Goal: Task Accomplishment & Management: Use online tool/utility

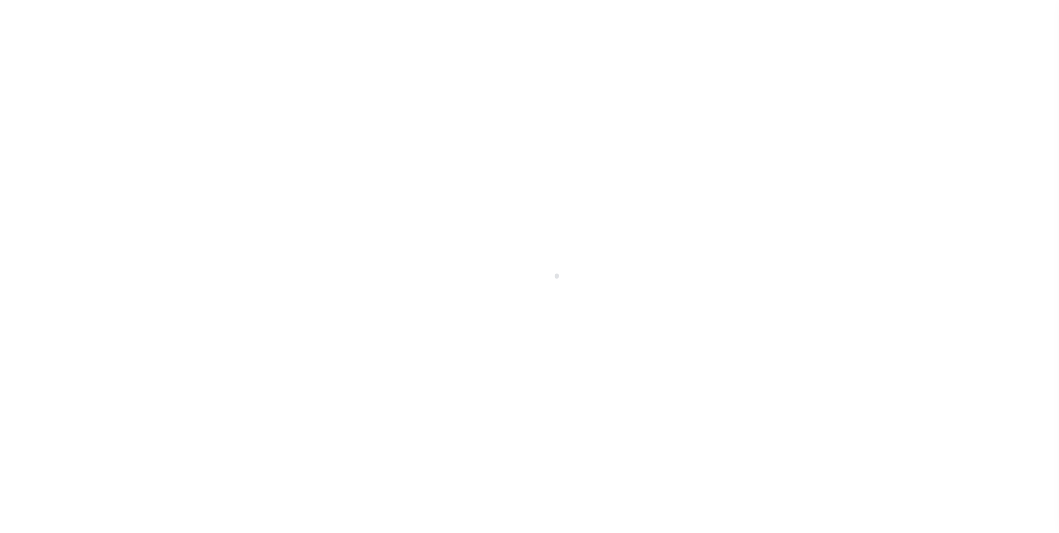
select select "200"
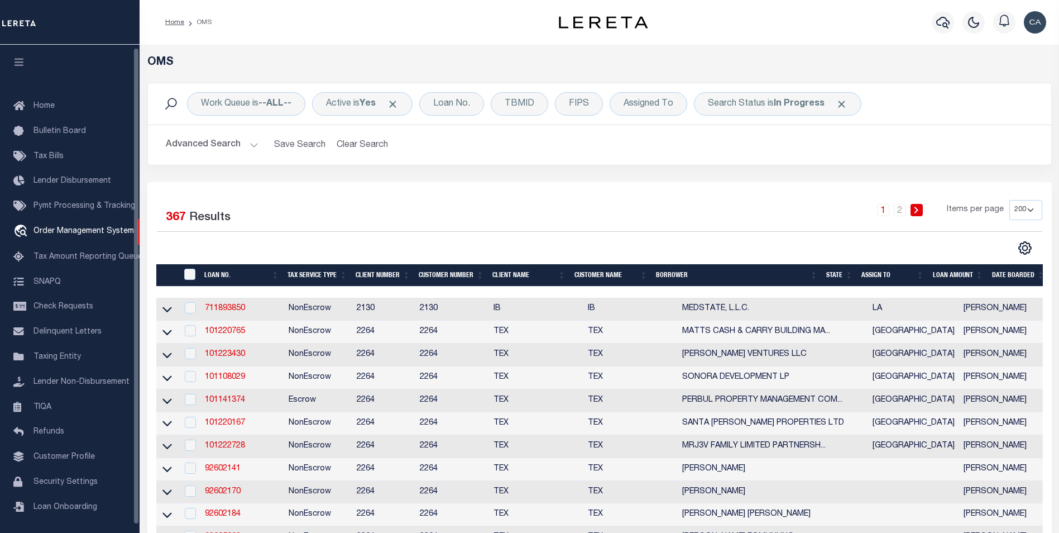
scroll to position [3, 0]
click at [405, 105] on div "Active is Yes" at bounding box center [362, 103] width 101 height 23
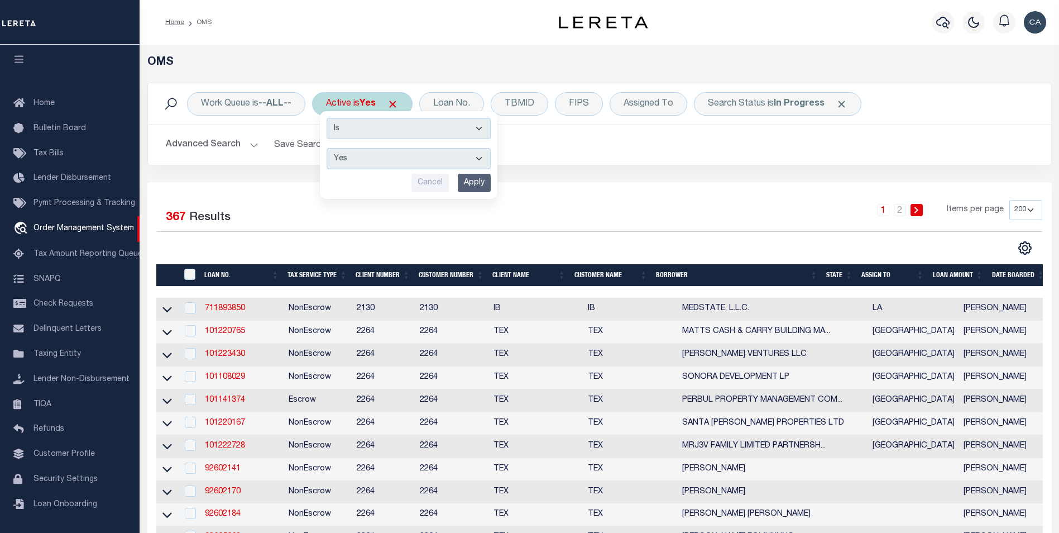
click at [399, 106] on span "Click to Remove" at bounding box center [393, 104] width 12 height 12
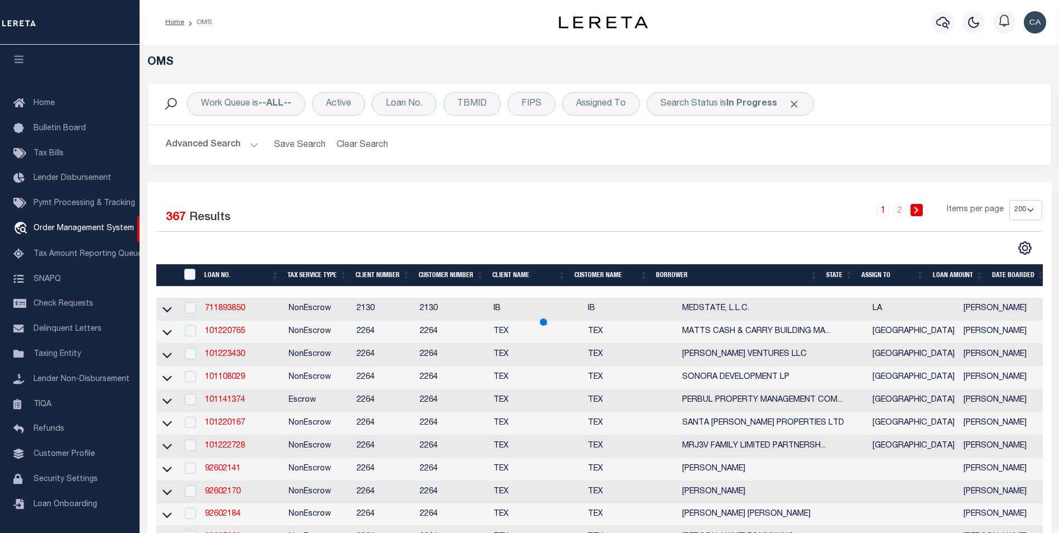
click at [226, 317] on td "711893850" at bounding box center [242, 309] width 84 height 23
checkbox input "true"
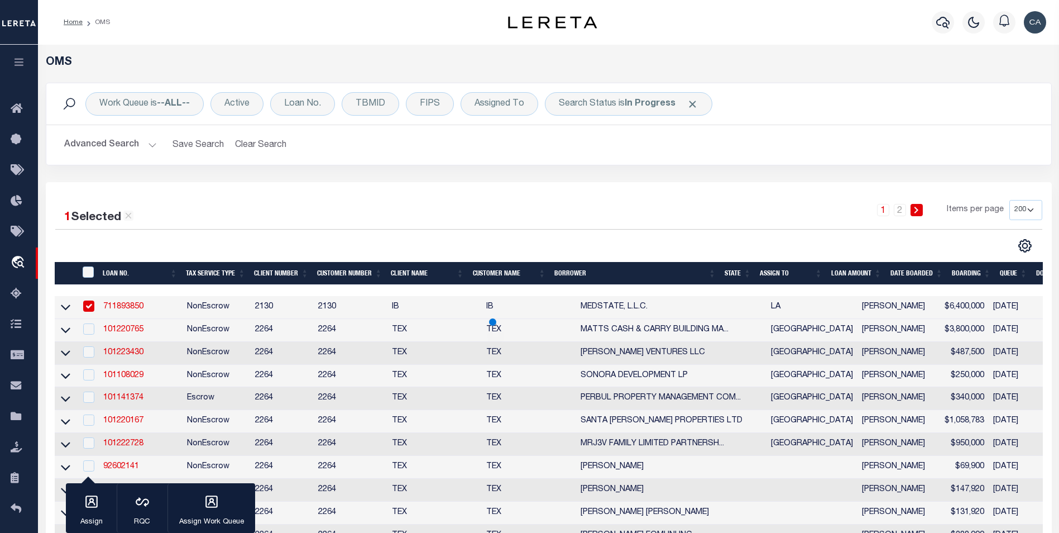
click at [232, 306] on tr "711893850 NonEscrow 2130 2130 IB IB MEDSTATE, L.L.C. LA [PERSON_NAME] $6,400,00…" at bounding box center [718, 307] width 1326 height 23
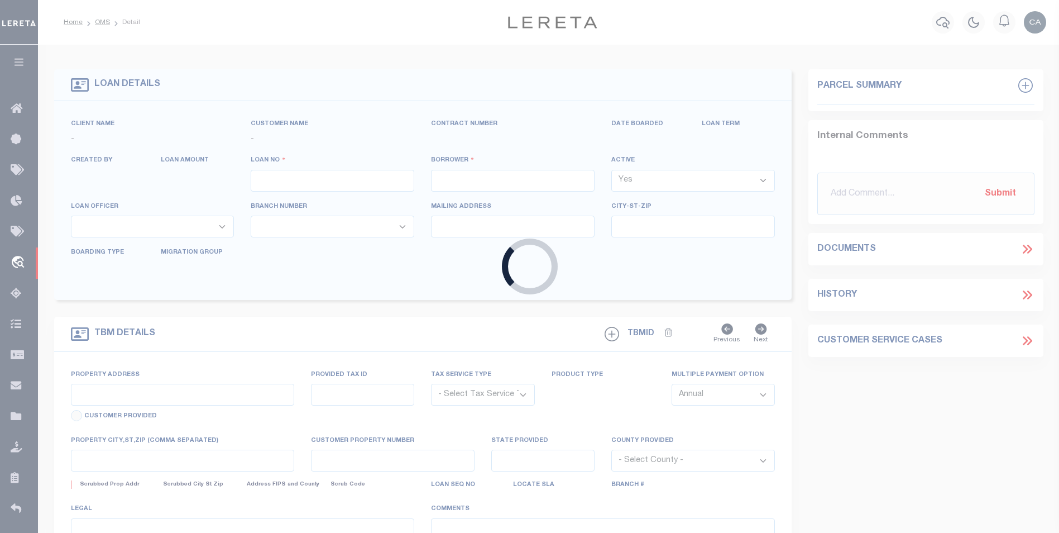
type input "400076500"
type input "Residential Reservices"
select select "False"
select select
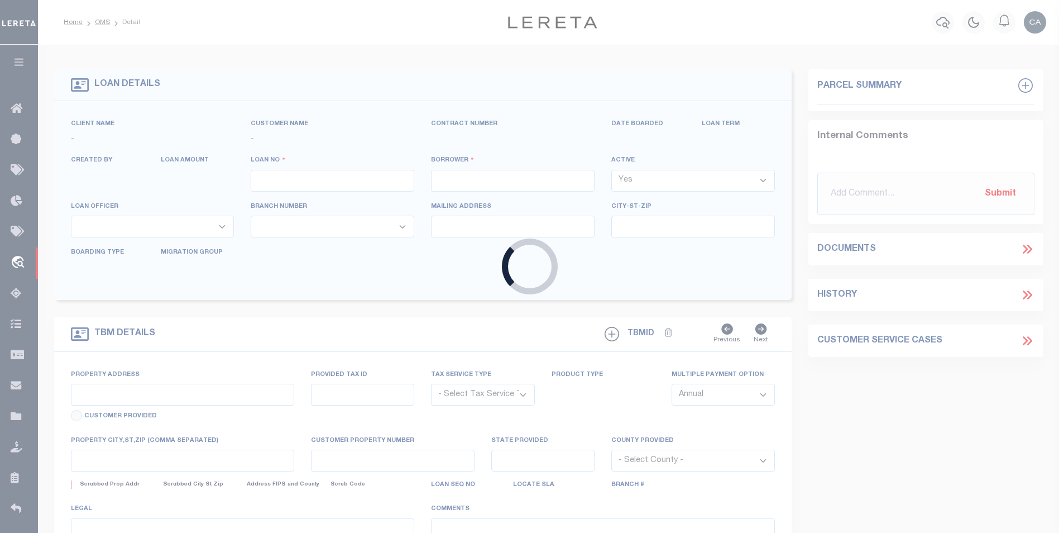
select select "NonEscrow"
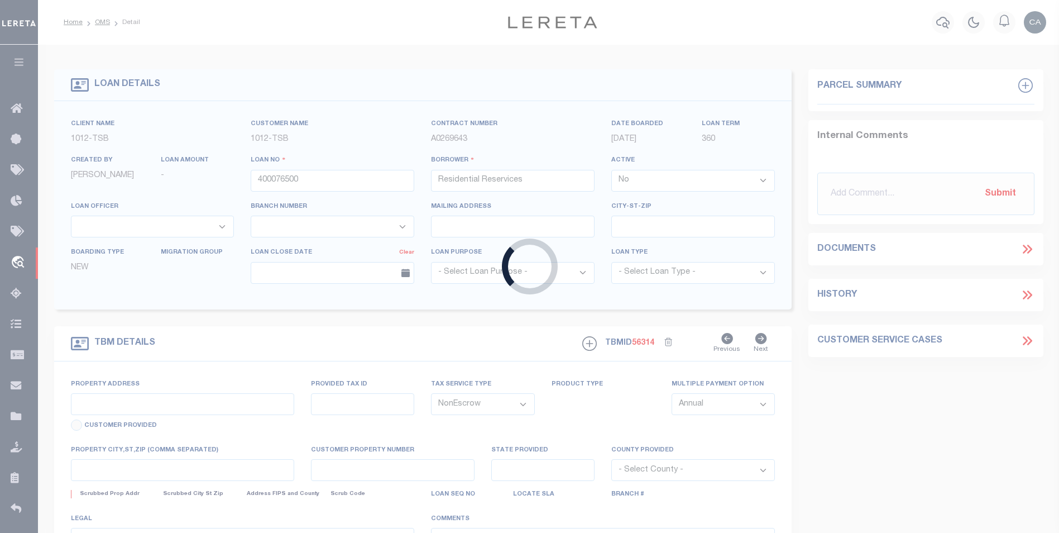
select select
type input "[GEOGRAPHIC_DATA]"
select select "[GEOGRAPHIC_DATA]"
type textarea "[STREET_ADDRESS]"
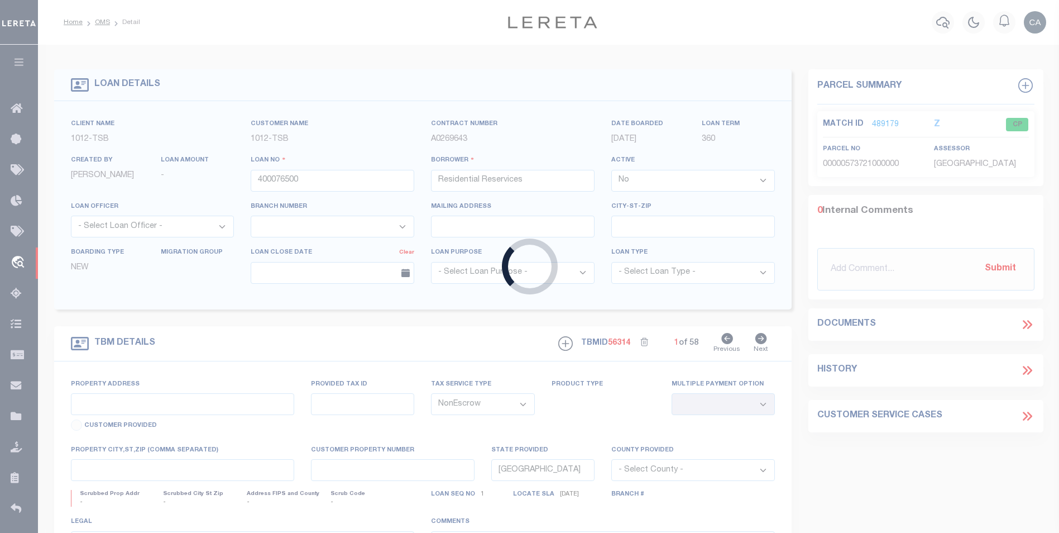
type input "104407626"
type input "TWCP WESTHEIMER WILCREST"
select select
type input "PLANO TX 75074"
select select "91"
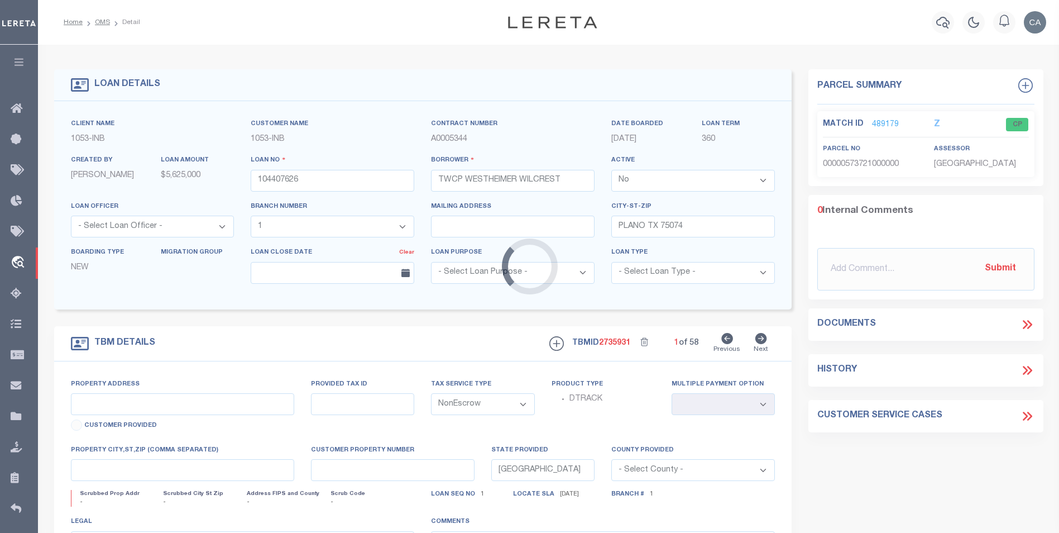
type input "[STREET_ADDRESS]"
type input "R0160001001A1"
select select
type input "[GEOGRAPHIC_DATA]"
select select
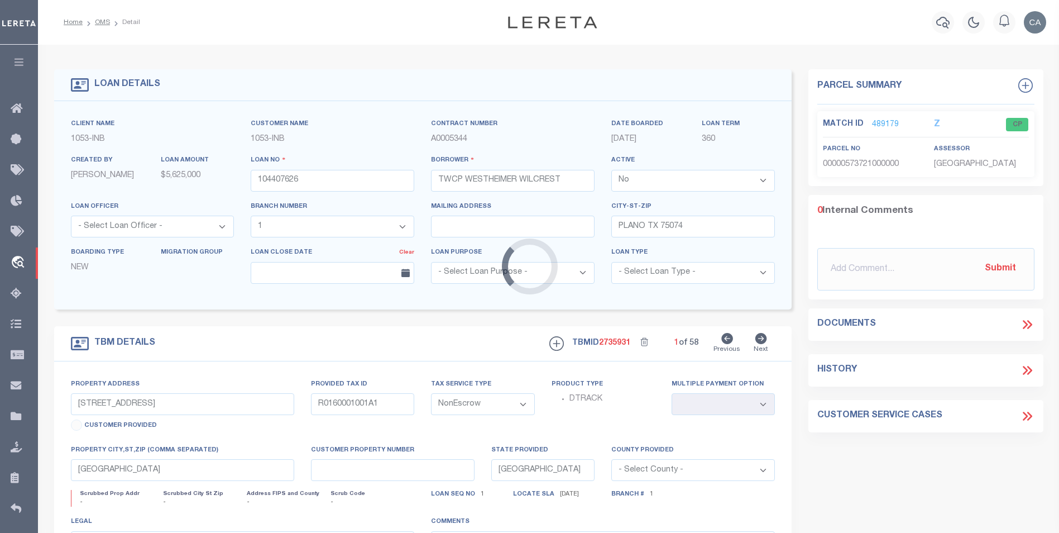
type textarea "[PERSON_NAME] ADDITION (CPL)|[PERSON_NAME] 1|LOT 1A & PLANO O D BLK 1 4 LOT 6B|…"
select select "3764"
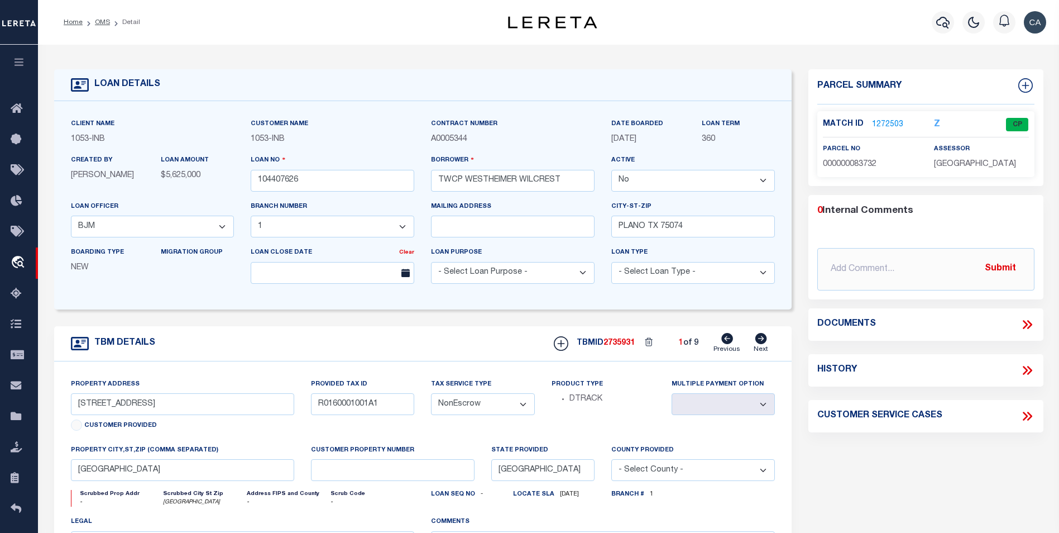
click at [1030, 327] on icon at bounding box center [1027, 324] width 15 height 15
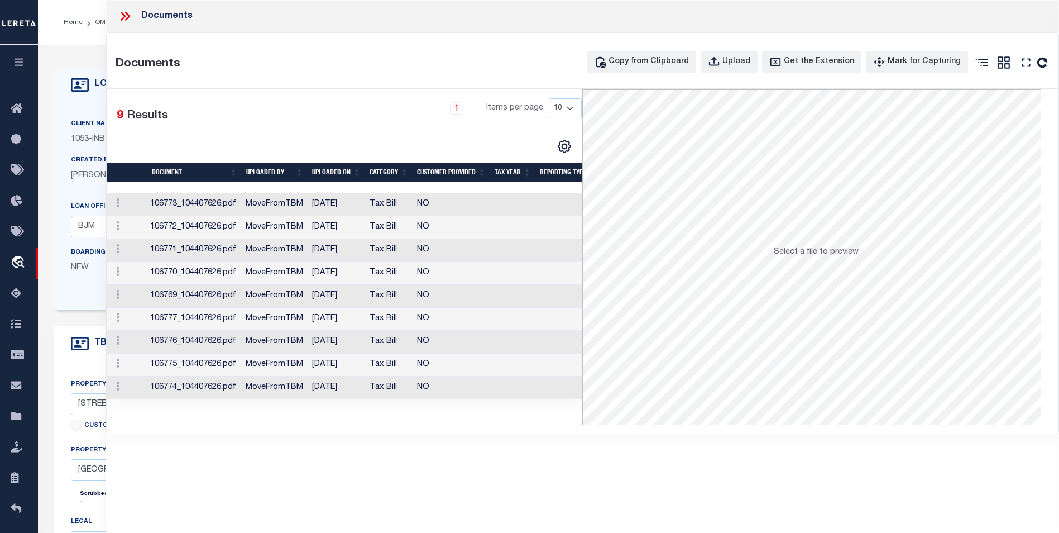
click at [310, 278] on td "[DATE]" at bounding box center [337, 273] width 58 height 23
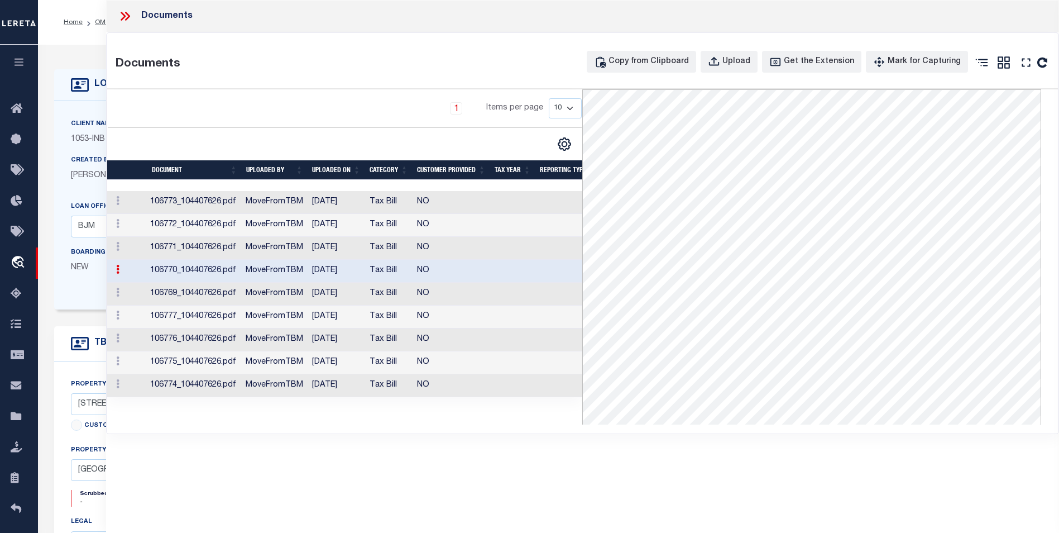
click at [420, 203] on td "NO" at bounding box center [452, 202] width 78 height 23
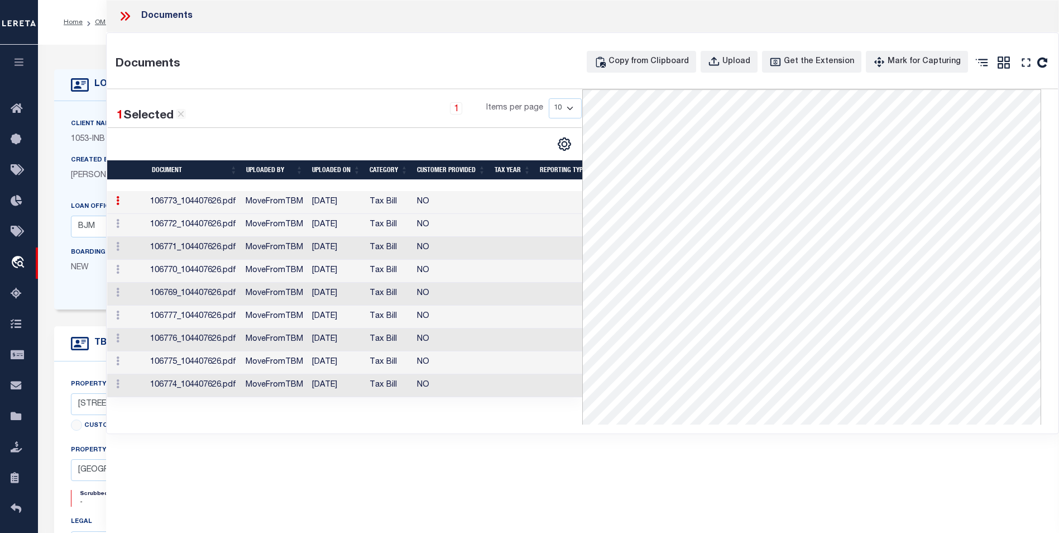
click at [464, 219] on td "NO" at bounding box center [452, 225] width 78 height 23
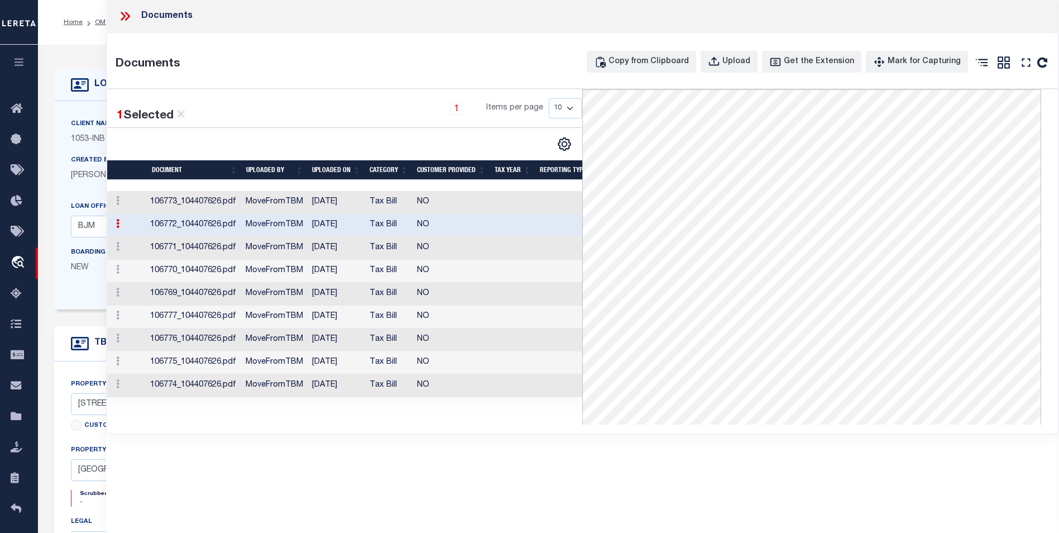
click at [457, 247] on td "NO" at bounding box center [452, 248] width 78 height 23
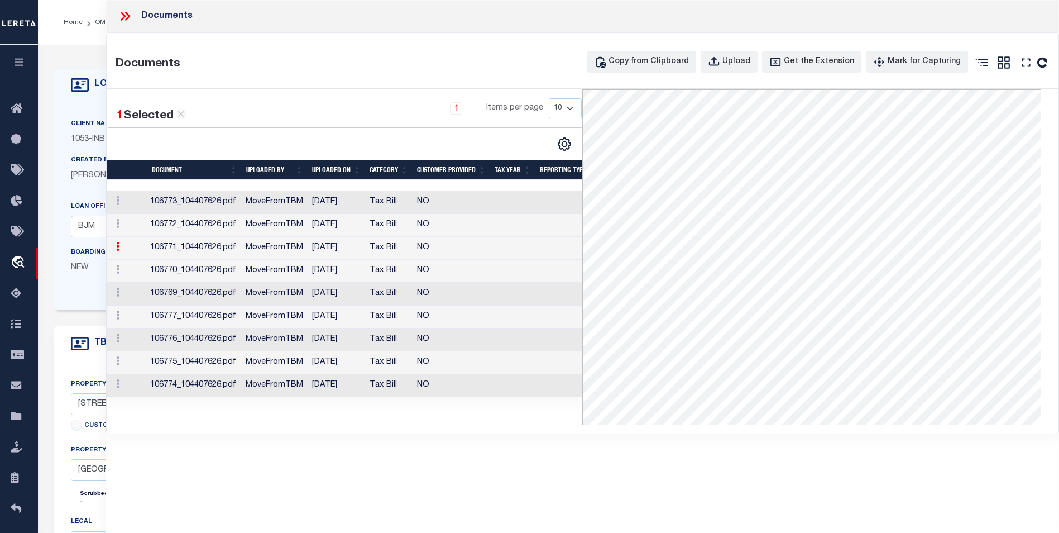
click at [456, 268] on td "NO" at bounding box center [452, 271] width 78 height 23
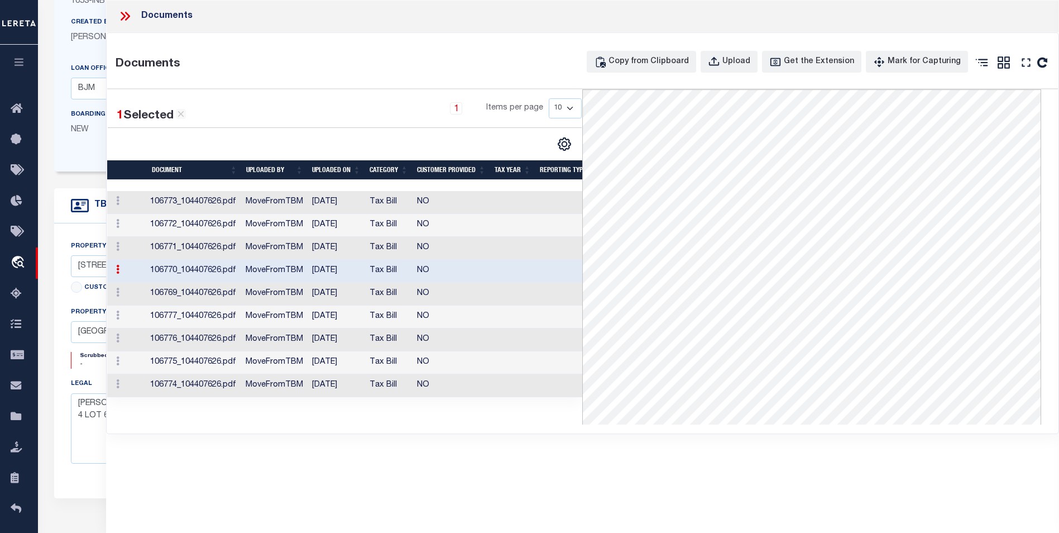
scroll to position [168, 0]
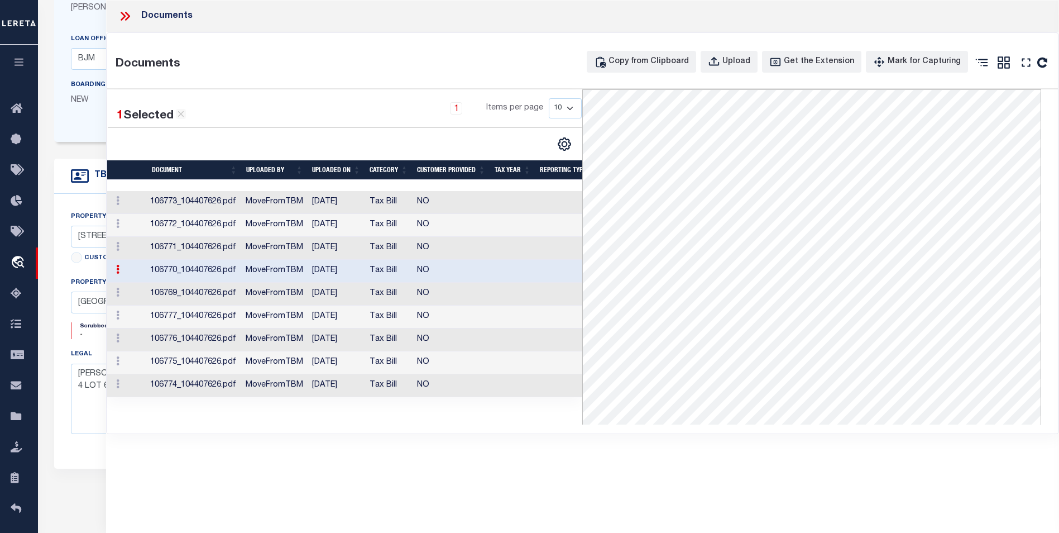
click at [419, 383] on td "NO" at bounding box center [452, 385] width 78 height 23
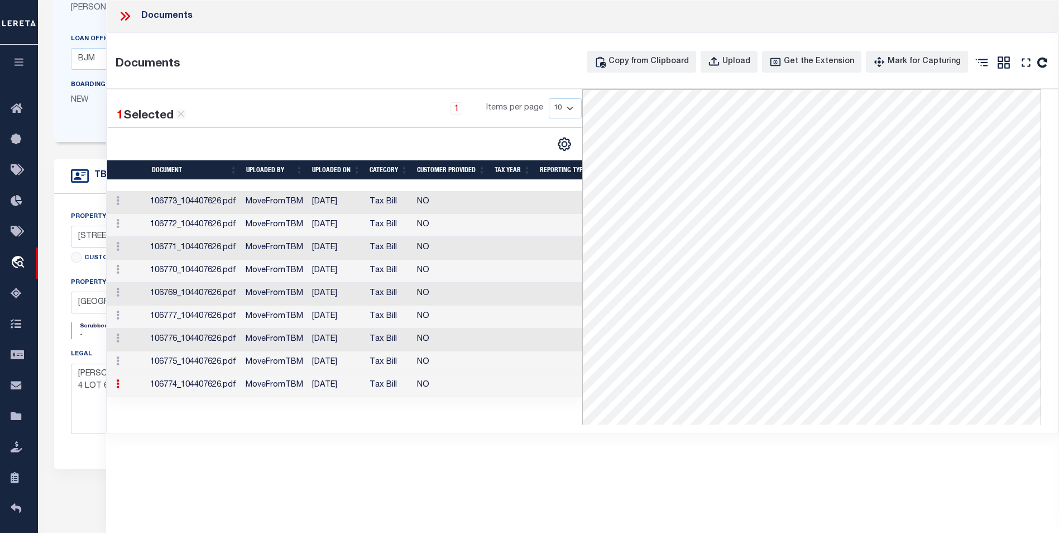
click at [262, 365] on td "MoveFromTBM" at bounding box center [274, 362] width 66 height 23
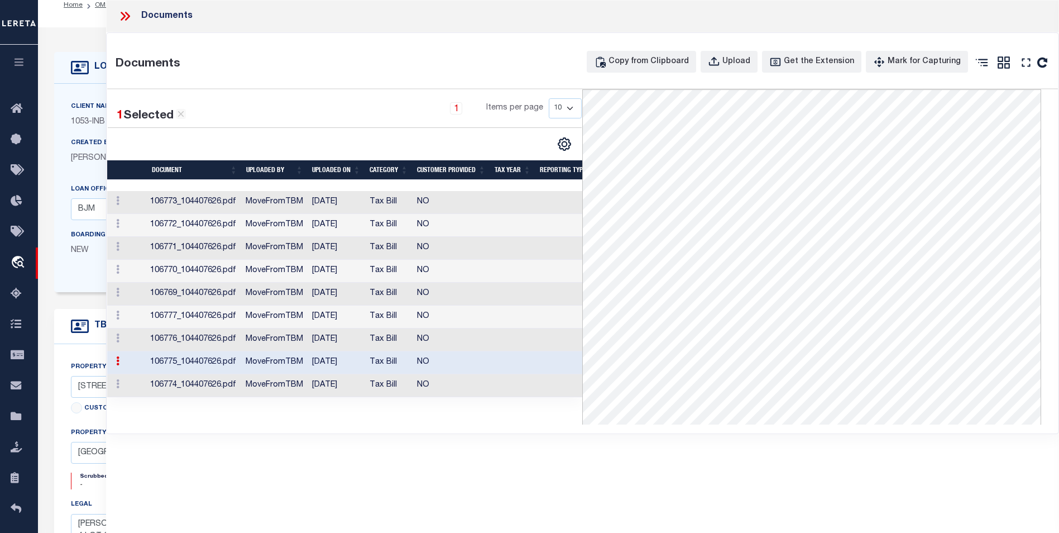
scroll to position [0, 0]
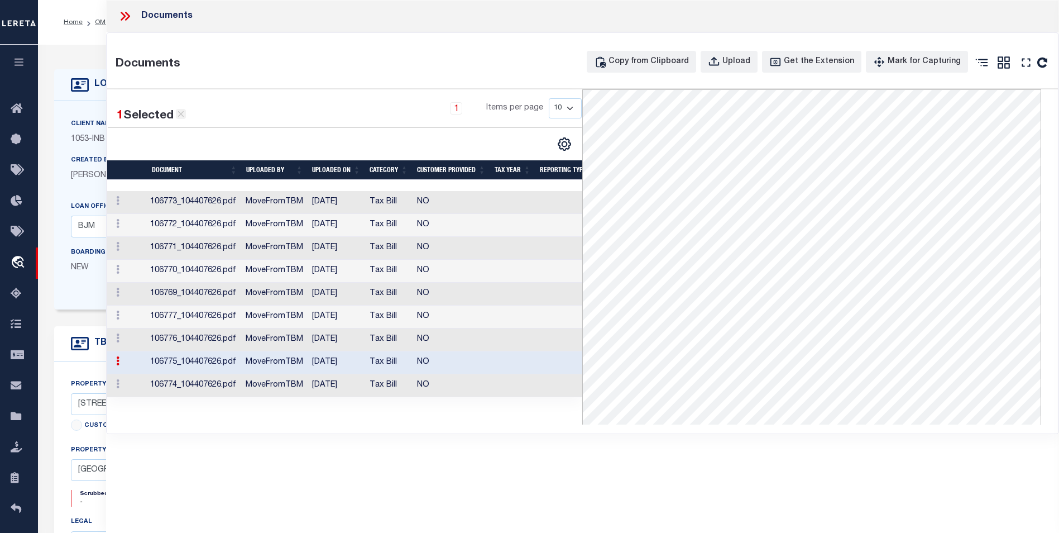
click at [181, 118] on icon at bounding box center [181, 114] width 10 height 10
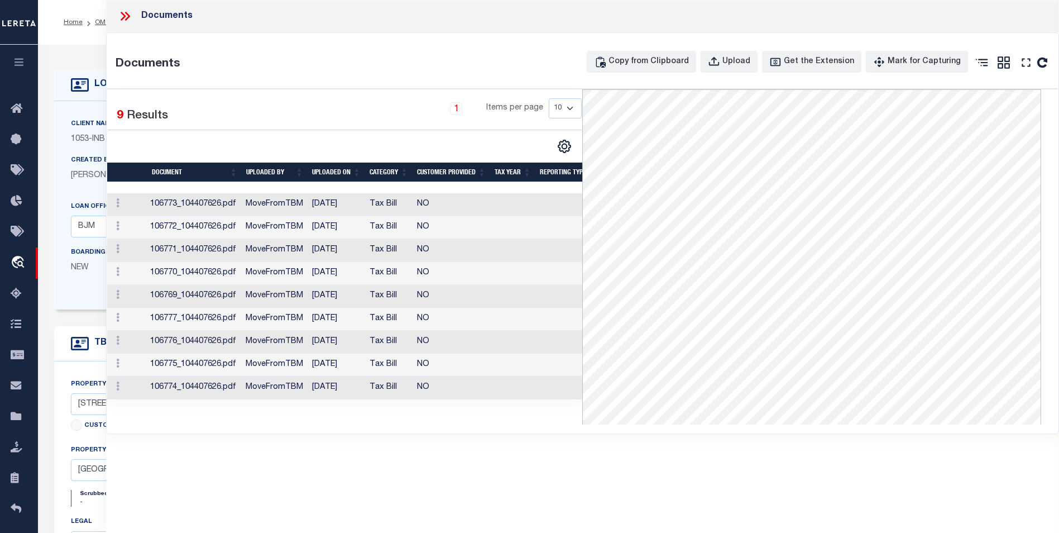
click at [123, 22] on icon at bounding box center [125, 16] width 15 height 15
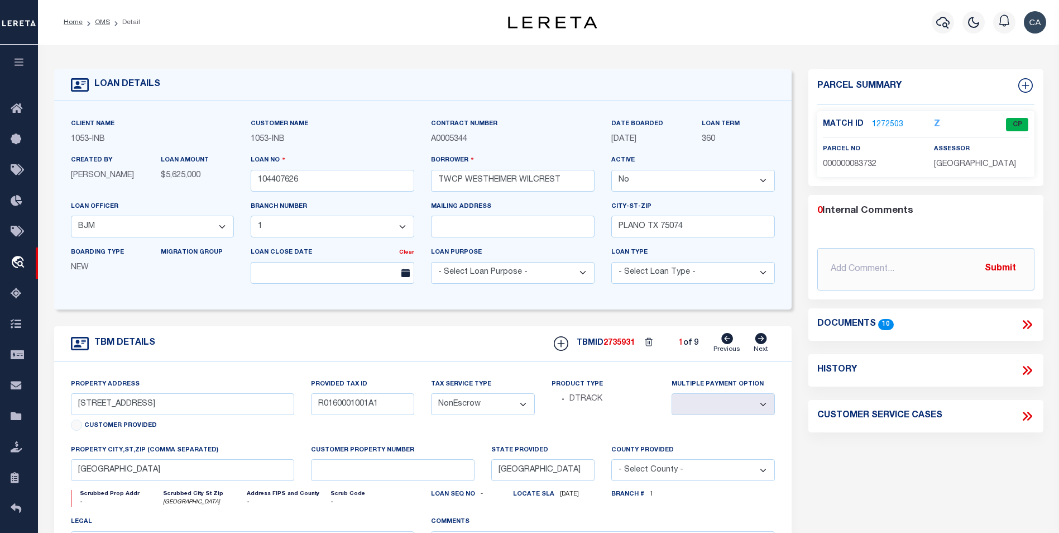
click at [1036, 317] on div "Documents 10" at bounding box center [926, 324] width 235 height 15
drag, startPoint x: 1031, startPoint y: 319, endPoint x: 1025, endPoint y: 311, distance: 10.4
click at [1031, 319] on icon at bounding box center [1027, 324] width 15 height 15
